Goal: Task Accomplishment & Management: Manage account settings

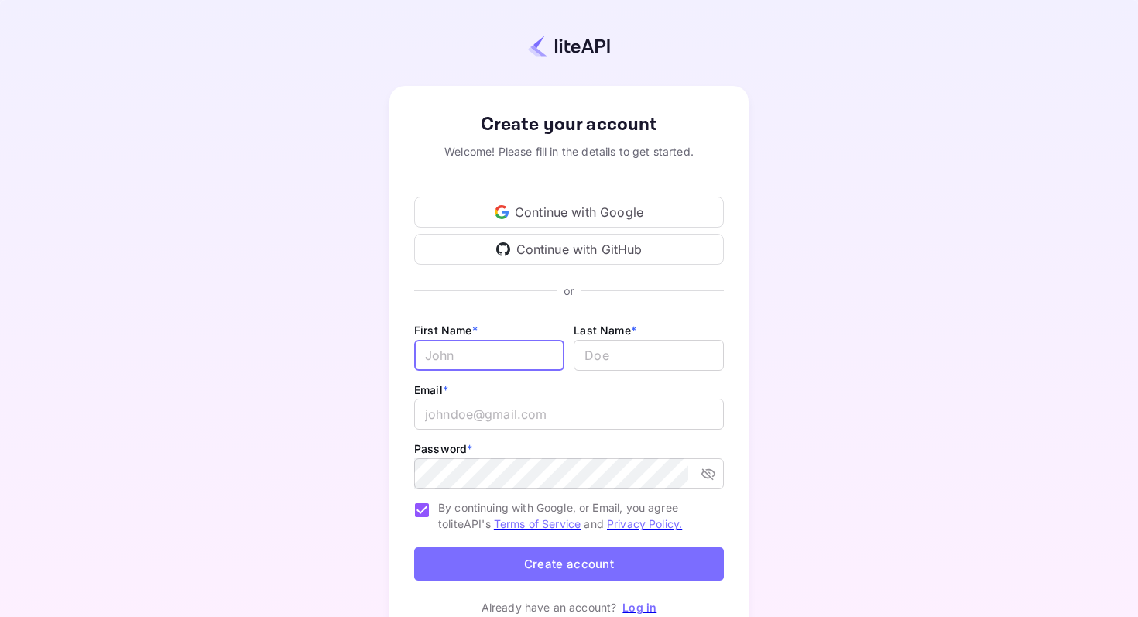
click at [477, 349] on input "Email *" at bounding box center [489, 355] width 150 height 31
type input "[PERSON_NAME]"
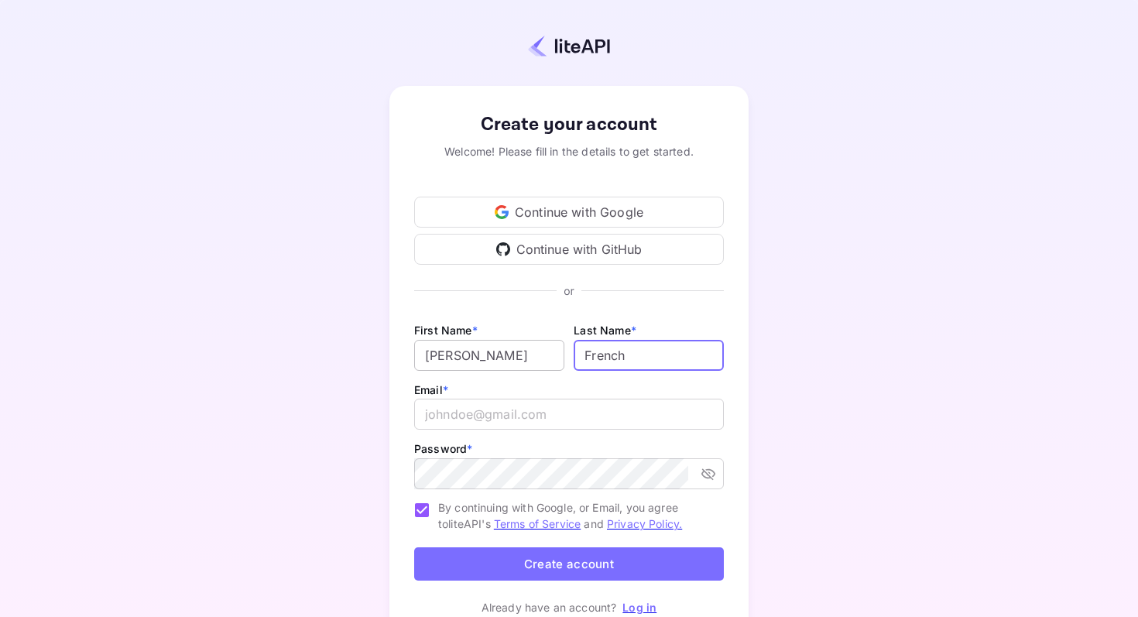
type input "French"
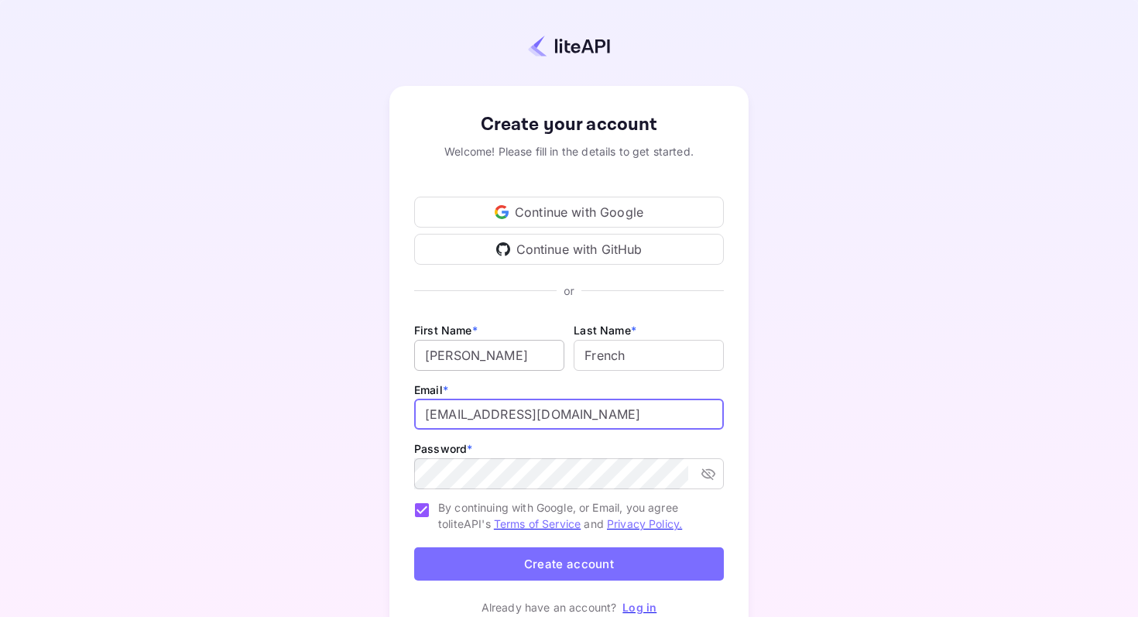
type input "[EMAIL_ADDRESS][DOMAIN_NAME]"
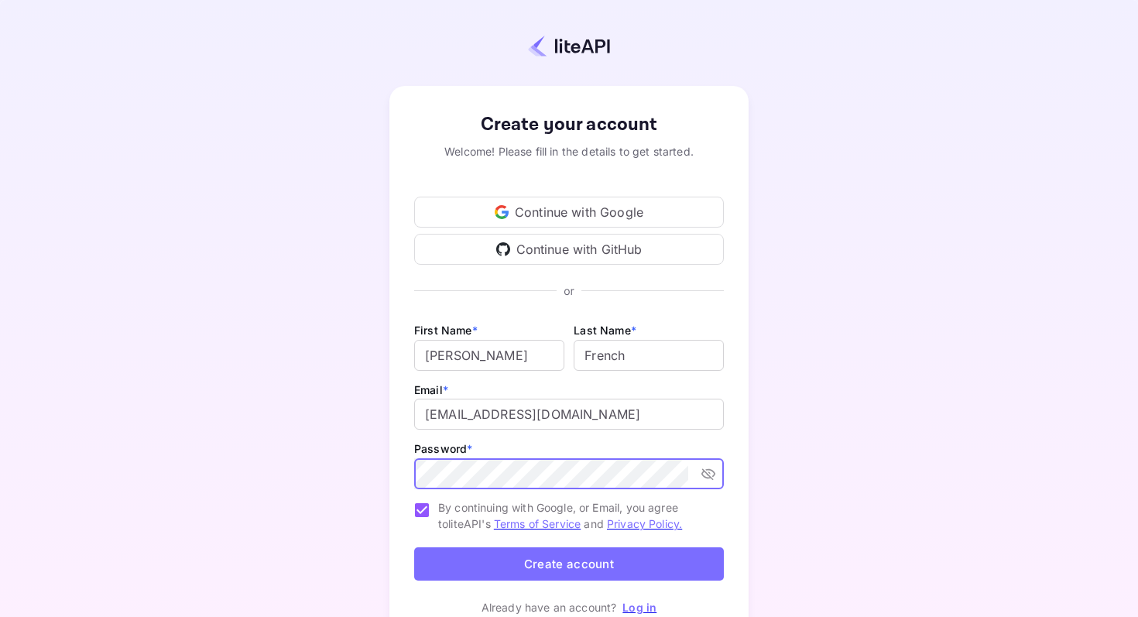
click at [357, 424] on div "Create your account Welcome! Please fill in the details to get started. Continu…" at bounding box center [569, 363] width 1002 height 592
click at [531, 559] on button "Create account" at bounding box center [569, 563] width 310 height 33
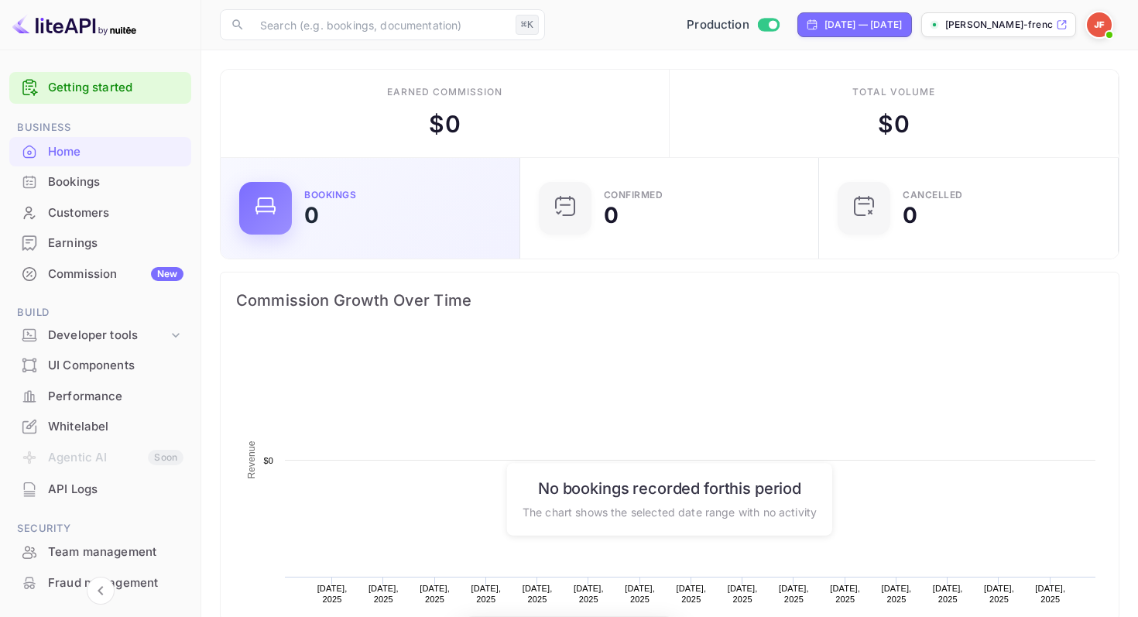
scroll to position [252, 290]
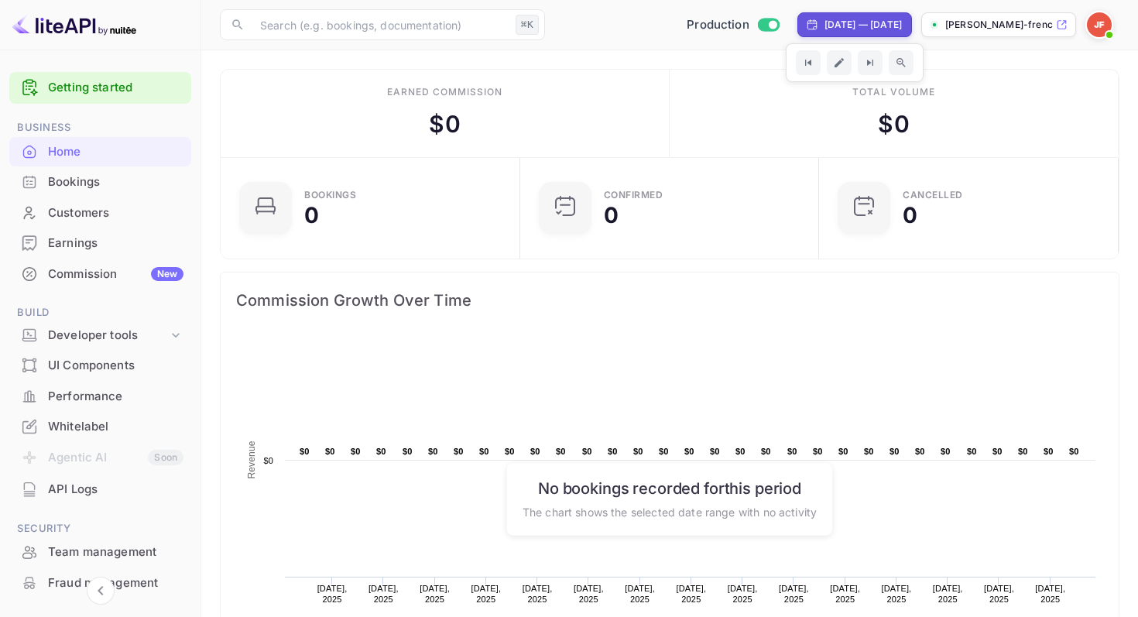
click at [1105, 26] on img at bounding box center [1099, 24] width 25 height 25
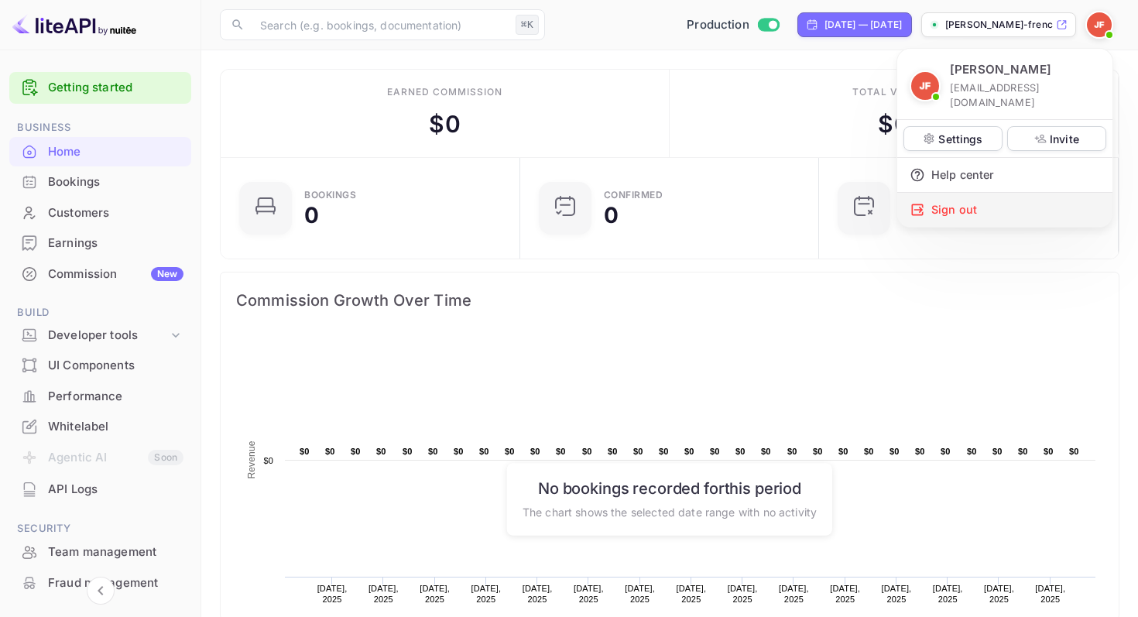
click at [948, 193] on div "Sign out" at bounding box center [1004, 210] width 215 height 34
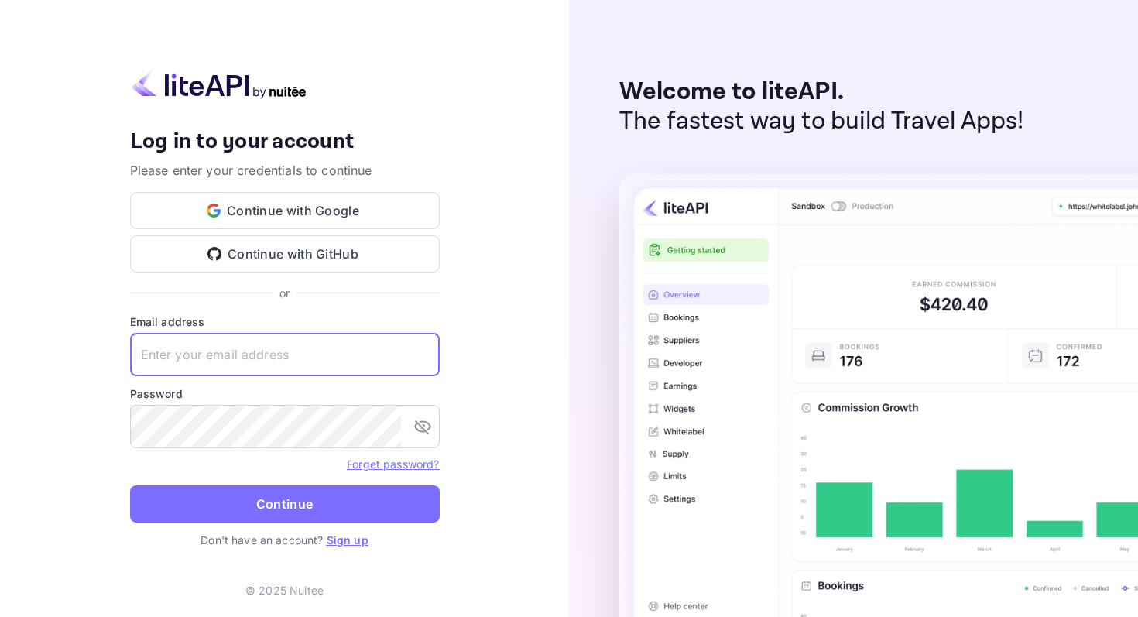
click at [214, 348] on input "text" at bounding box center [285, 354] width 310 height 43
type input "[EMAIL_ADDRESS][DOMAIN_NAME]"
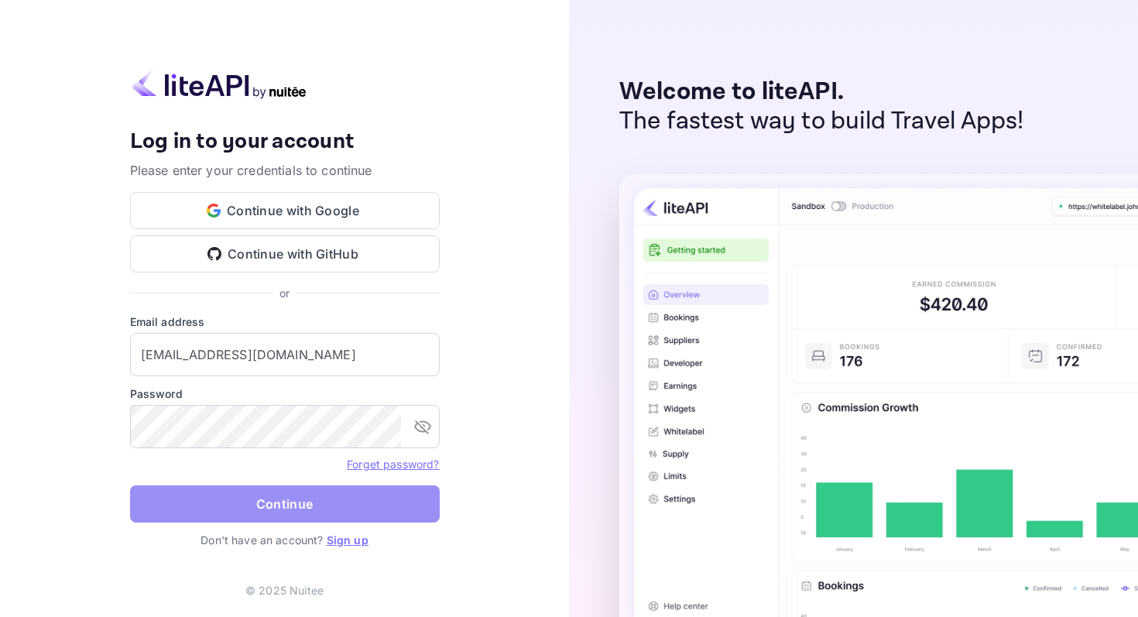
click at [235, 499] on button "Continue" at bounding box center [285, 503] width 310 height 37
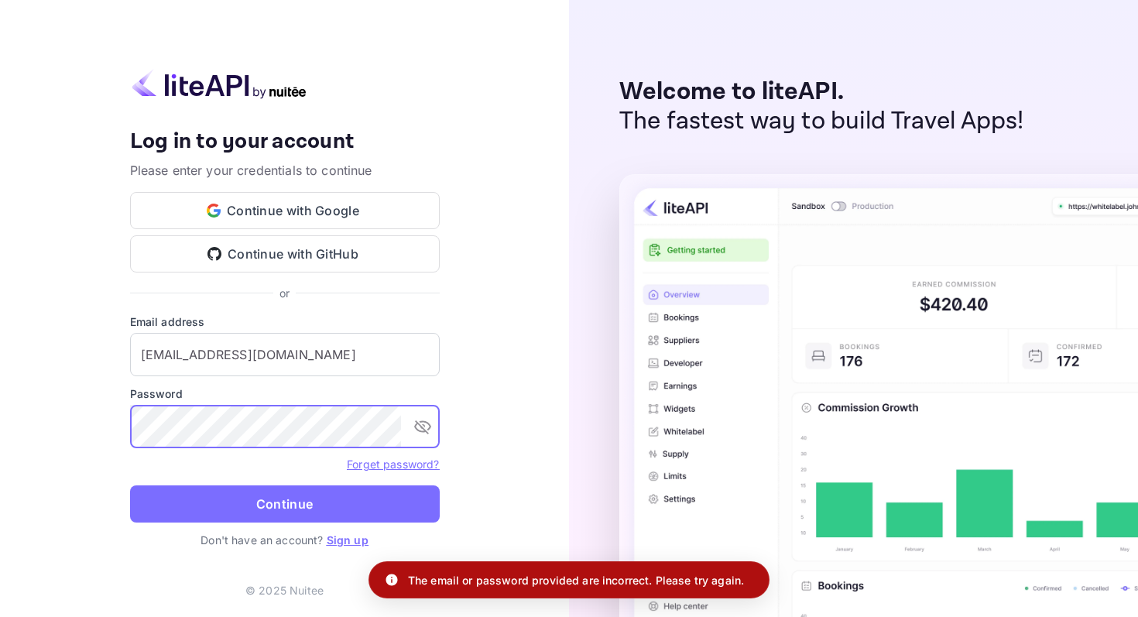
click at [122, 423] on div "Your account has been created successfully, a confirmation link has been sent t…" at bounding box center [284, 308] width 569 height 617
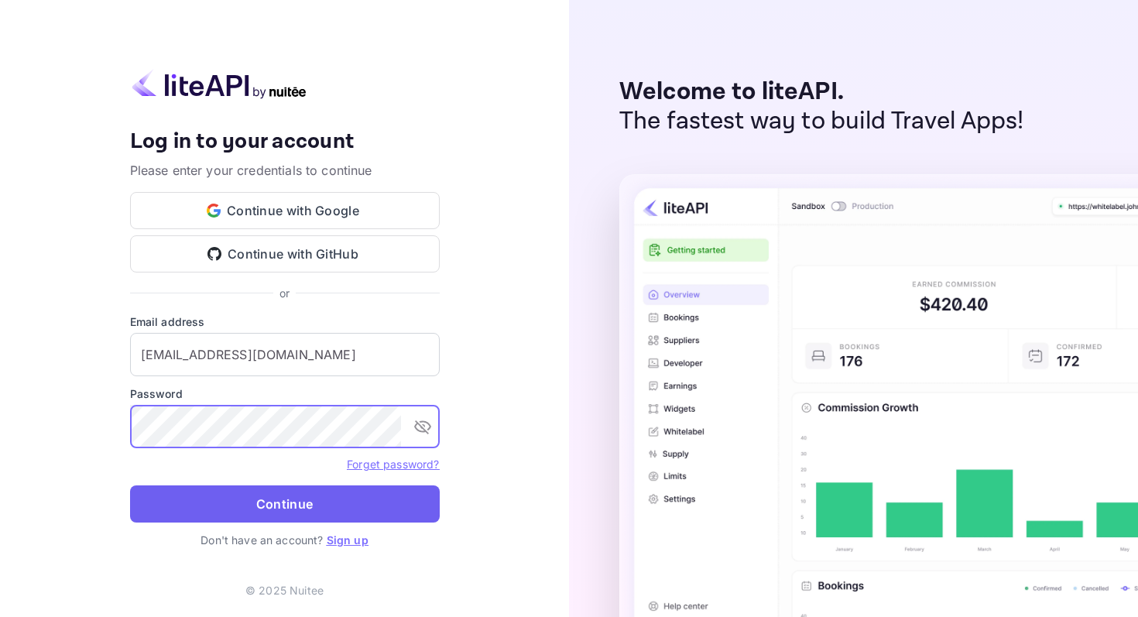
click at [205, 502] on button "Continue" at bounding box center [285, 503] width 310 height 37
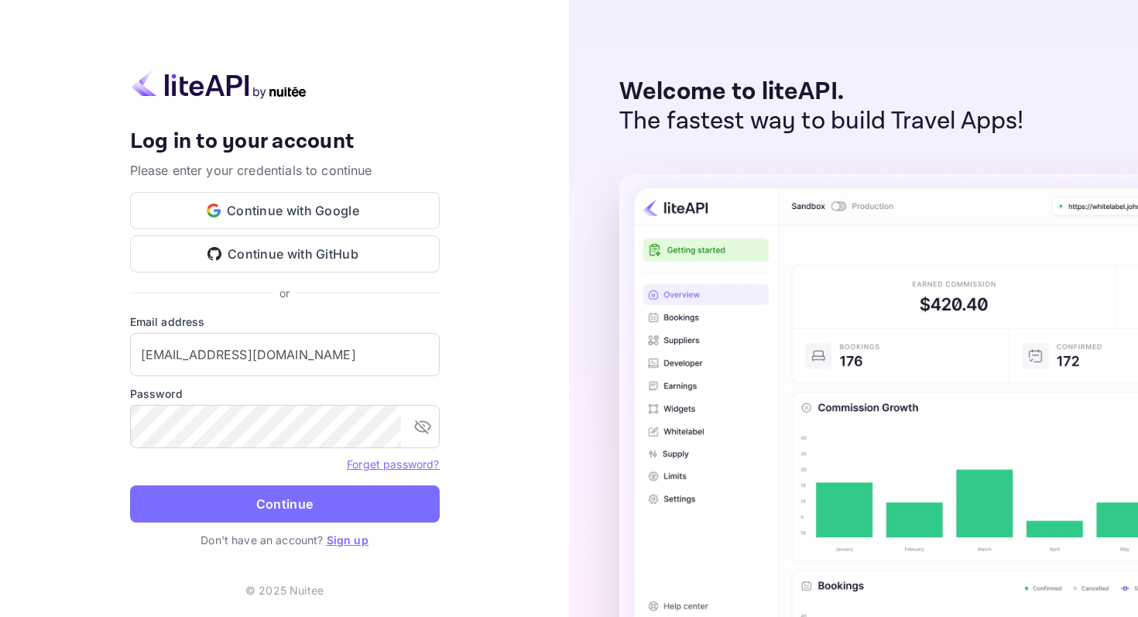
click at [381, 468] on link "Forget password?" at bounding box center [393, 464] width 92 height 13
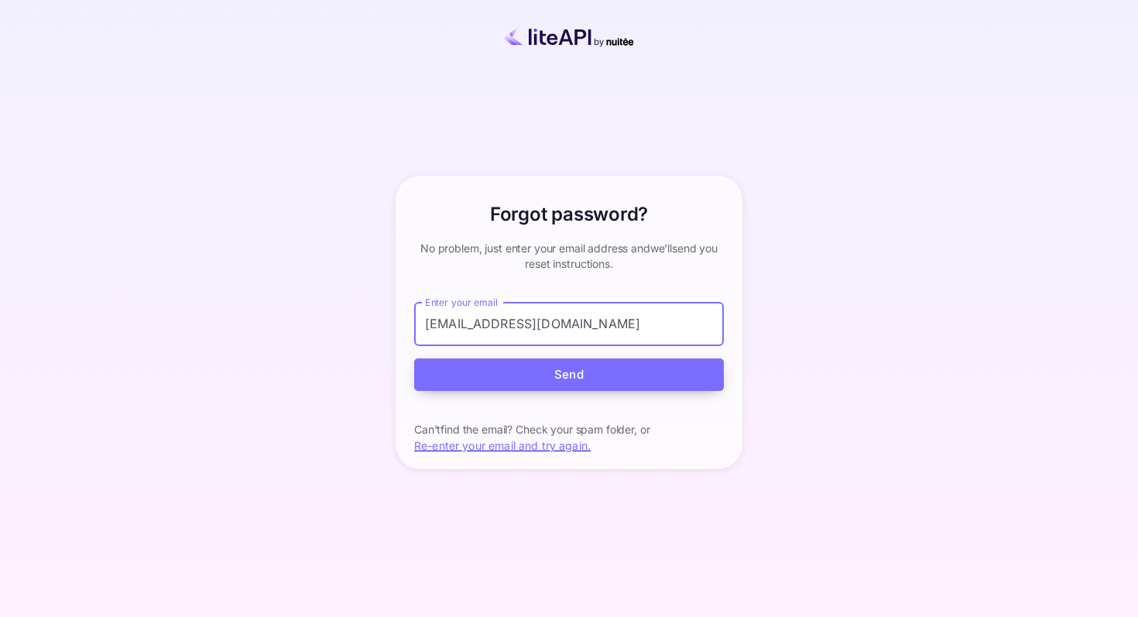
type input "[EMAIL_ADDRESS][DOMAIN_NAME]"
click at [575, 372] on button "Send" at bounding box center [569, 374] width 310 height 33
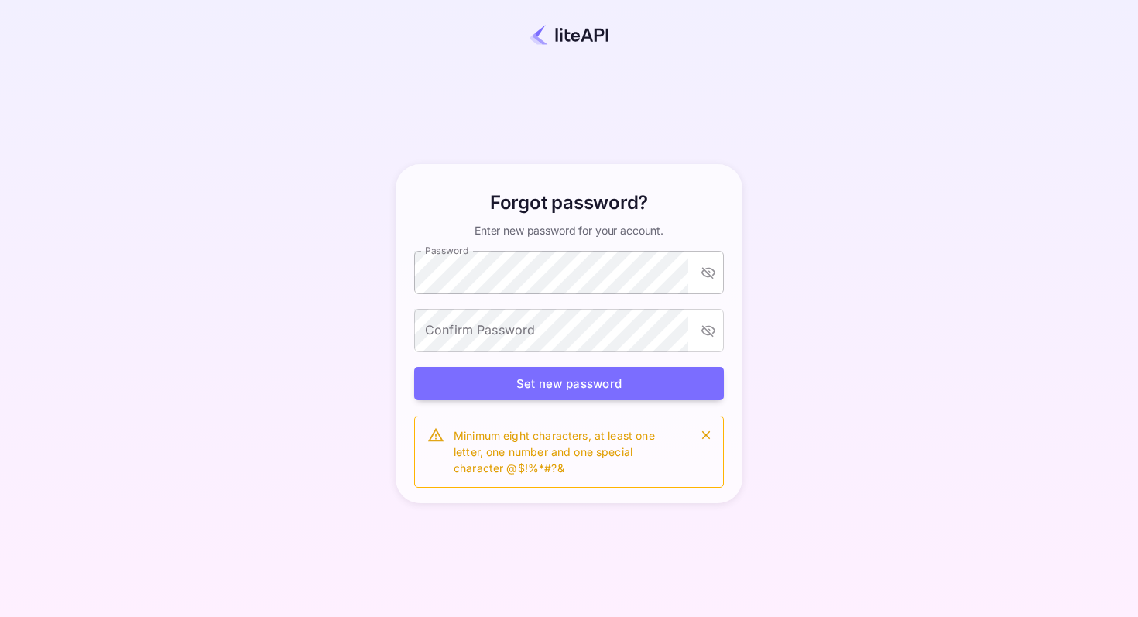
click at [701, 273] on icon "toggle password visibility" at bounding box center [708, 272] width 15 height 15
click at [389, 321] on div "Forgot password? Enter new password for your account. Password Password Confirm…" at bounding box center [569, 334] width 1002 height 528
click at [396, 309] on div "Forgot password? Enter new password for your account. Password Password Confirm…" at bounding box center [568, 333] width 359 height 339
click at [385, 343] on div "Forgot password? Enter new password for your account. Password Password Confirm…" at bounding box center [569, 334] width 1002 height 528
click at [561, 385] on button "Set new password" at bounding box center [569, 383] width 310 height 33
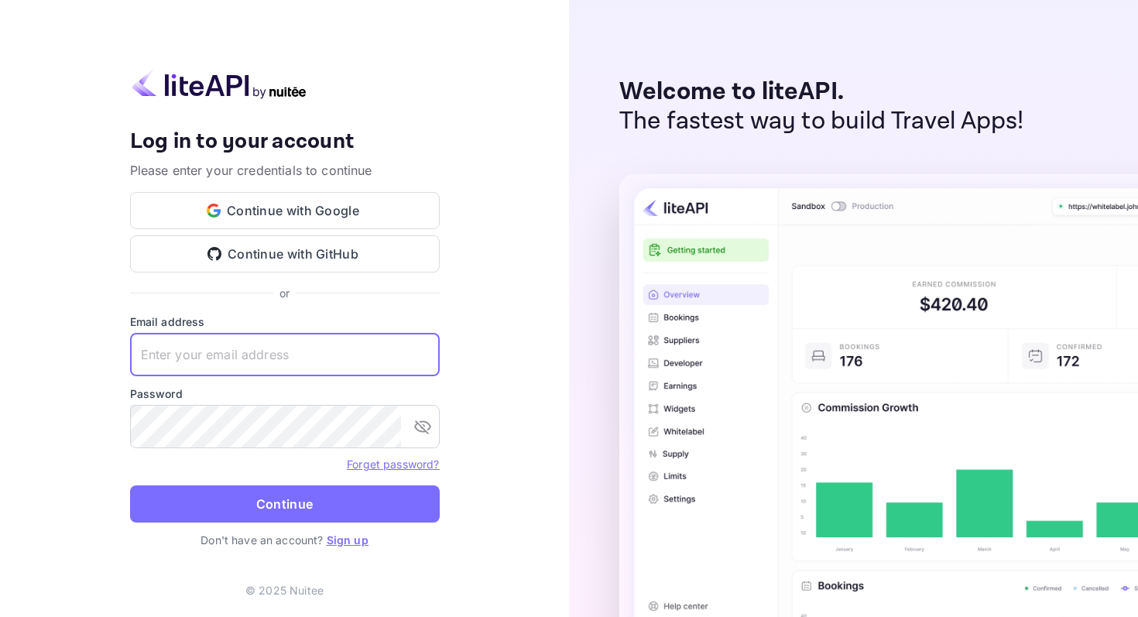
click at [190, 351] on input "text" at bounding box center [285, 354] width 310 height 43
type input "[EMAIL_ADDRESS][DOMAIN_NAME]"
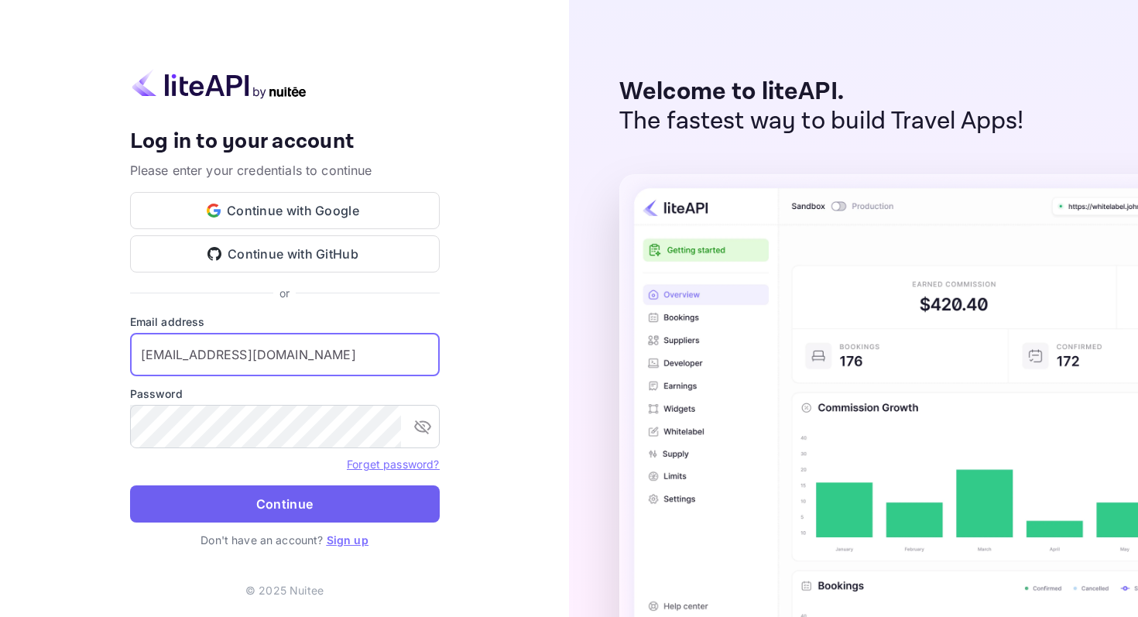
click at [284, 516] on button "Continue" at bounding box center [285, 503] width 310 height 37
